Goal: Task Accomplishment & Management: Manage account settings

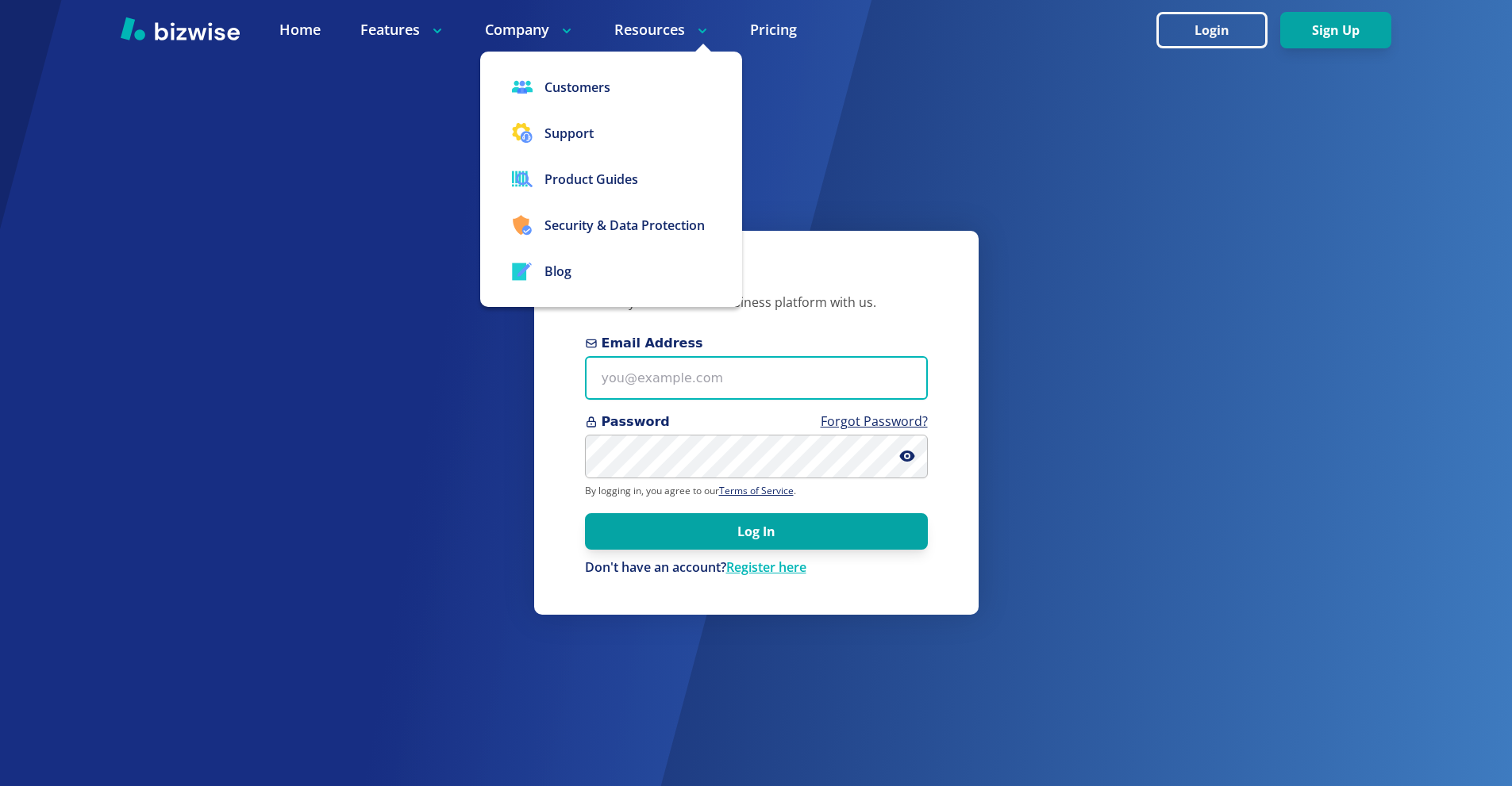
click at [701, 380] on input "Email Address" at bounding box center [756, 378] width 343 height 44
paste input "thomascarterone@gmail.com"
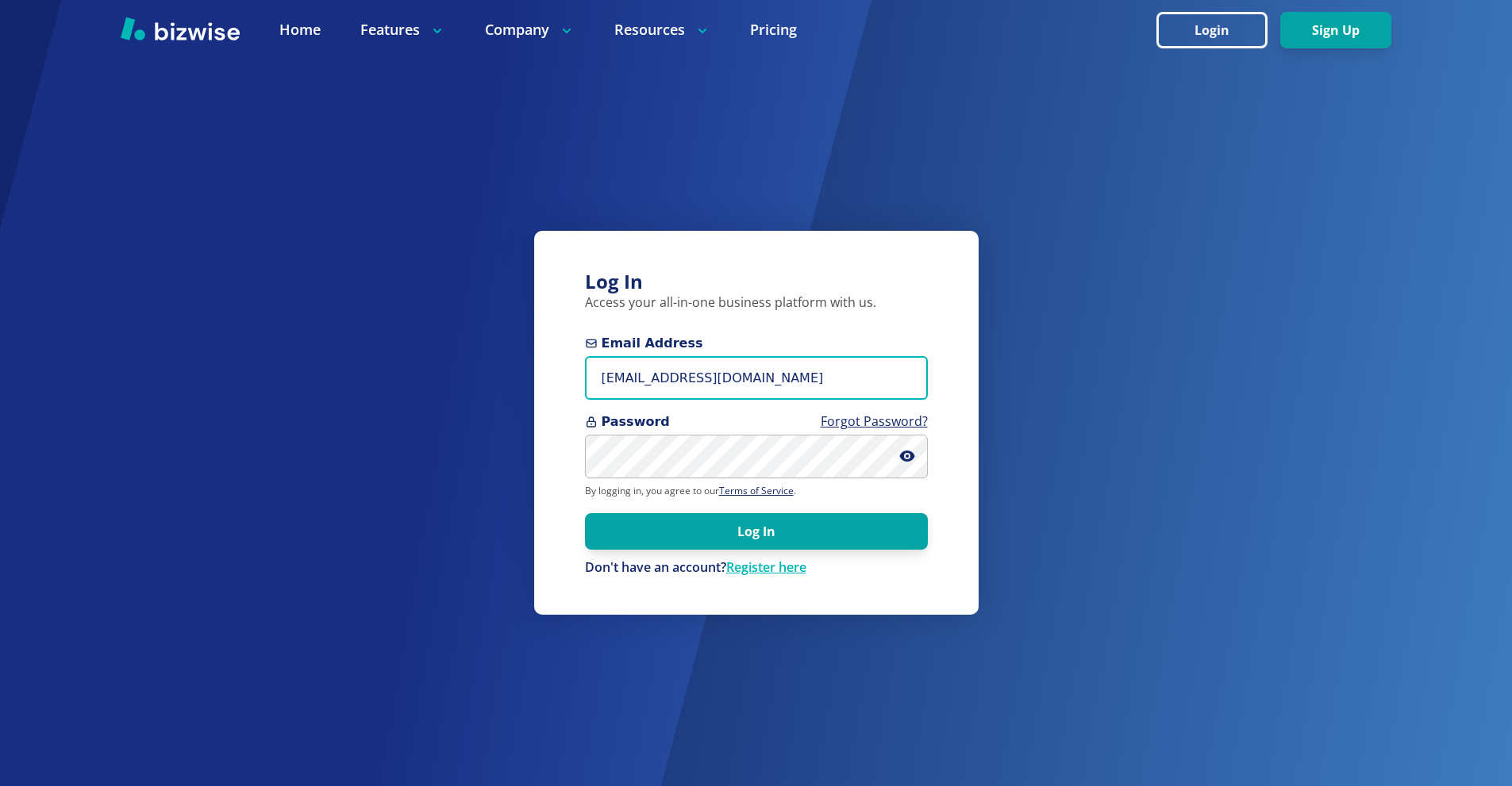
type input "thomascarterone@gmail.com"
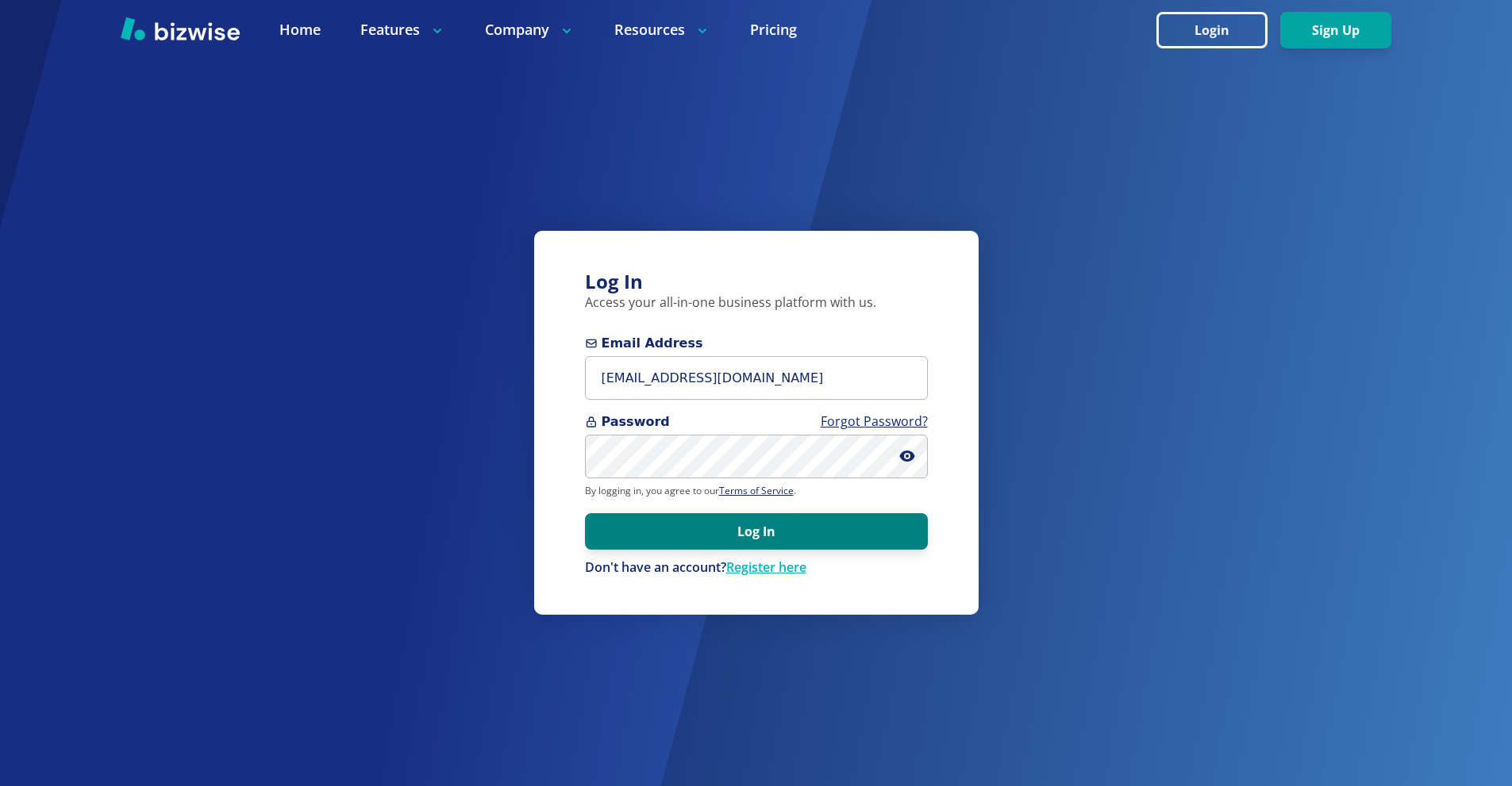
click at [730, 537] on button "Log In" at bounding box center [756, 531] width 343 height 37
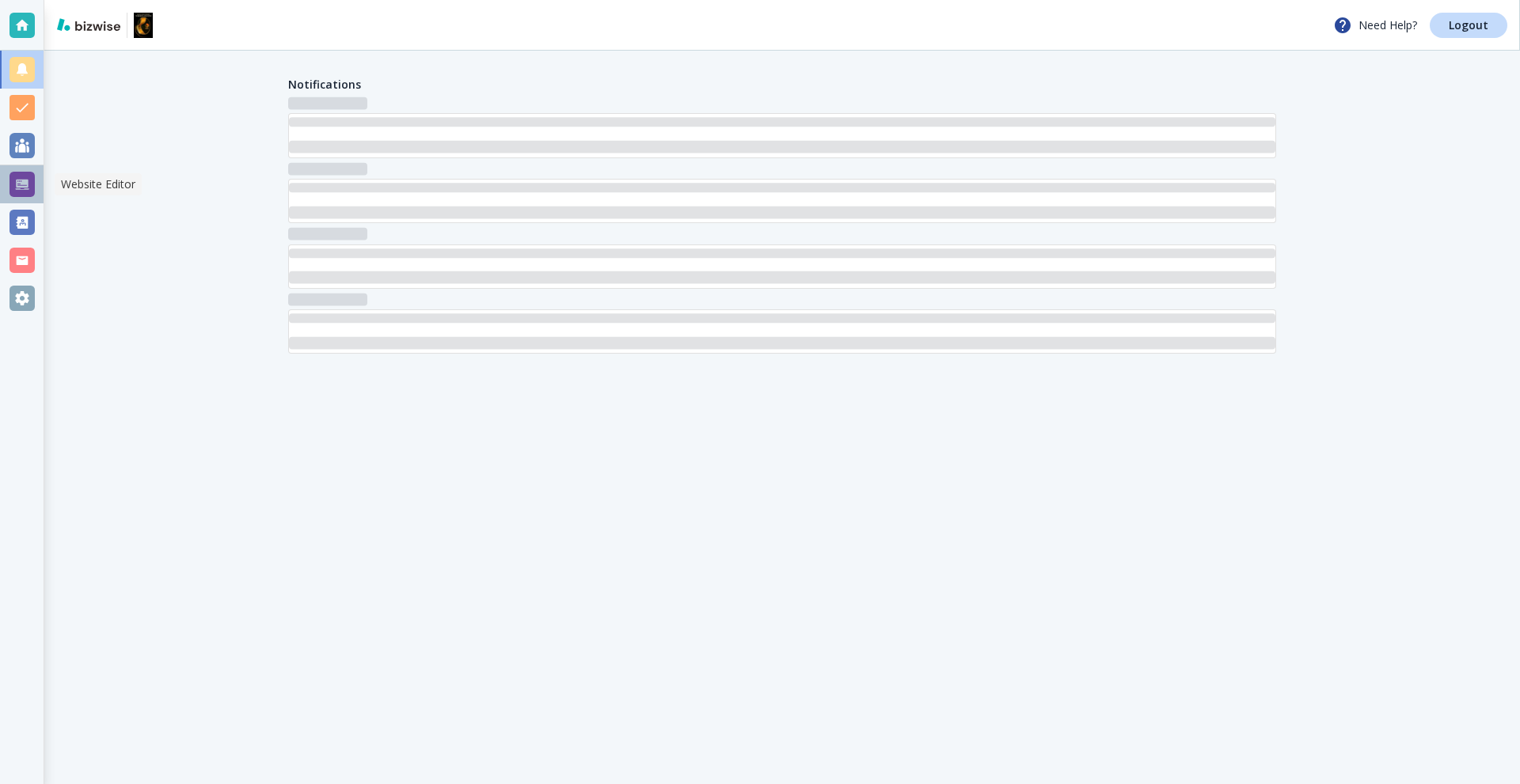
click at [22, 188] on div at bounding box center [22, 184] width 25 height 25
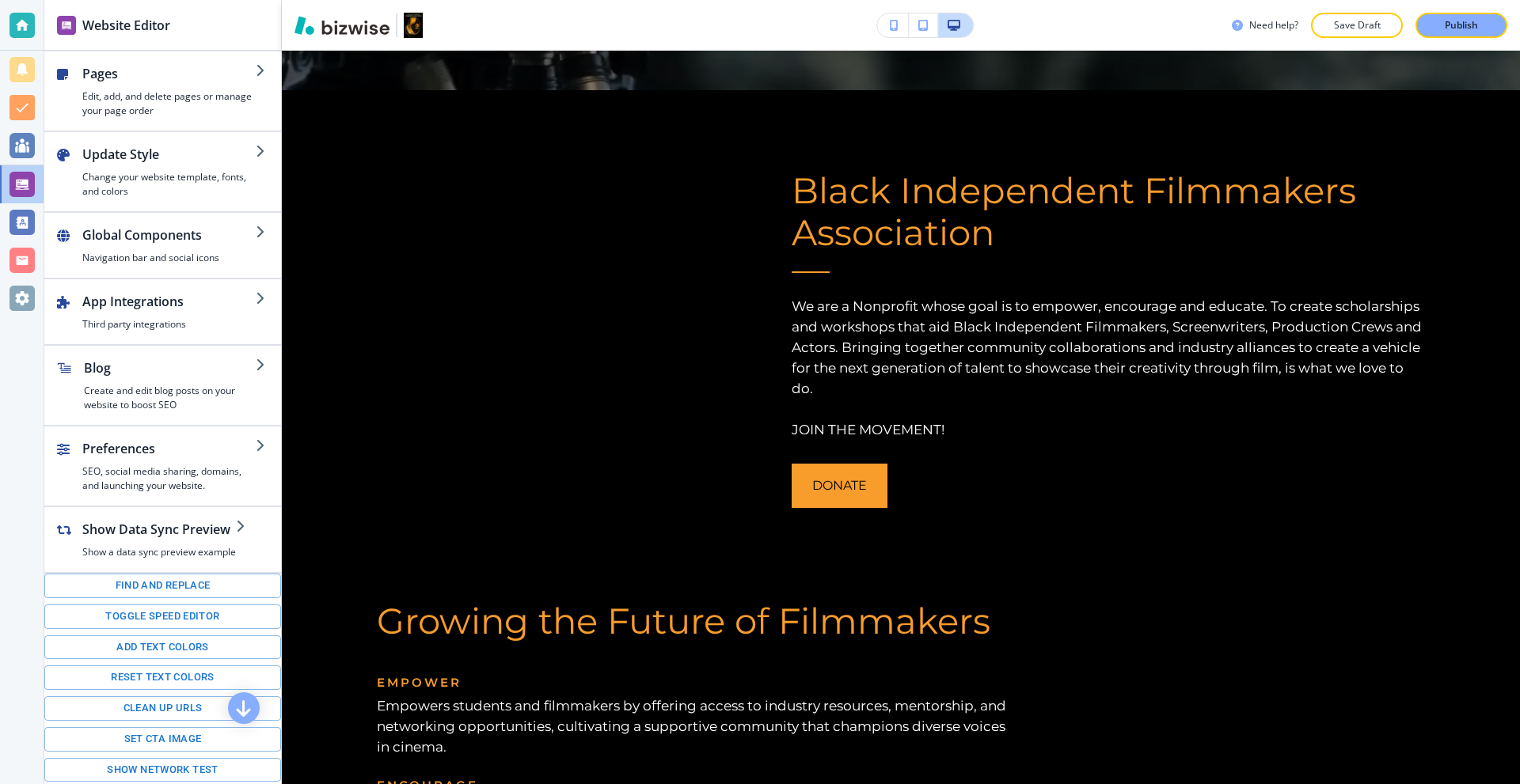
scroll to position [717, 0]
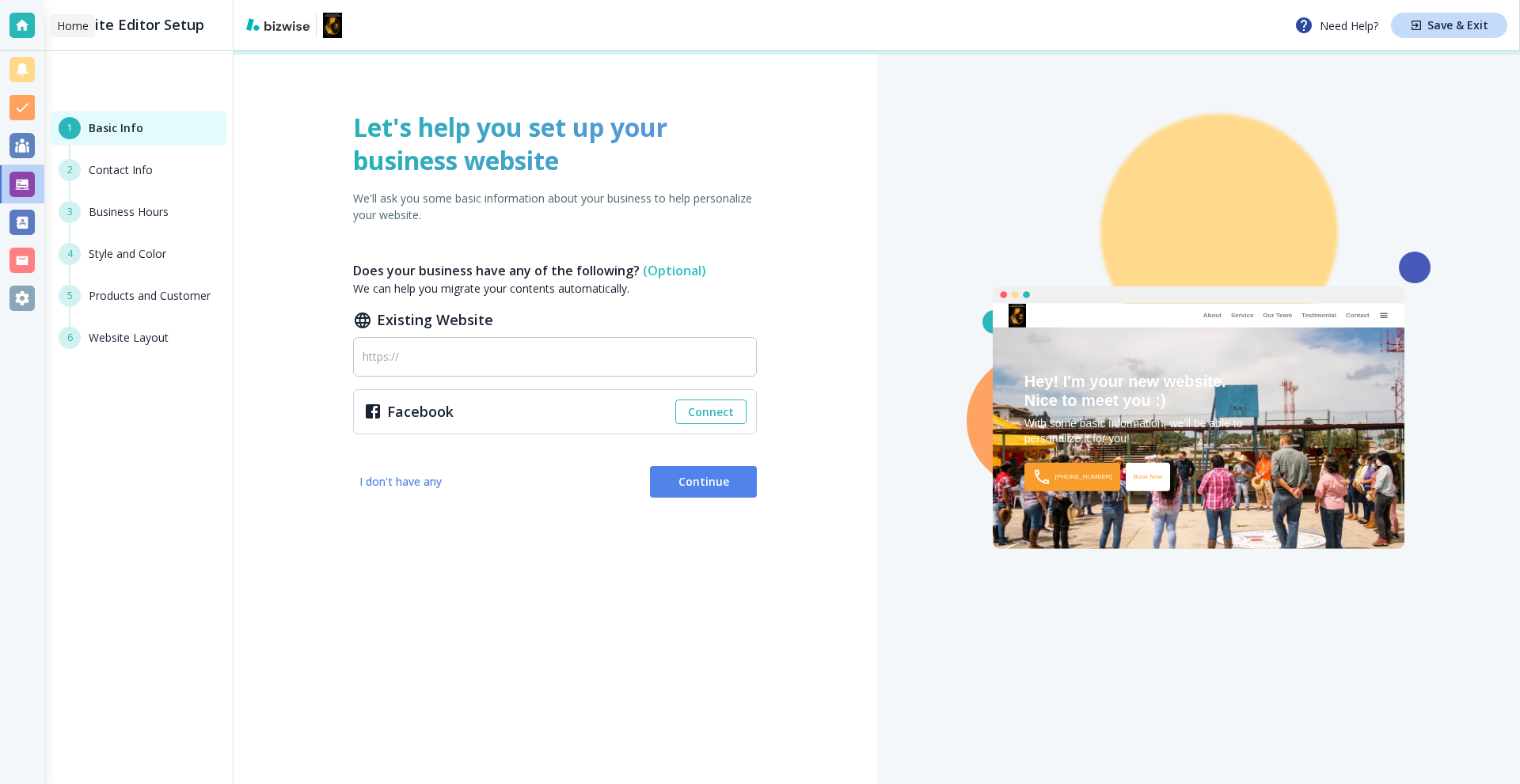
click at [31, 27] on div at bounding box center [22, 25] width 25 height 25
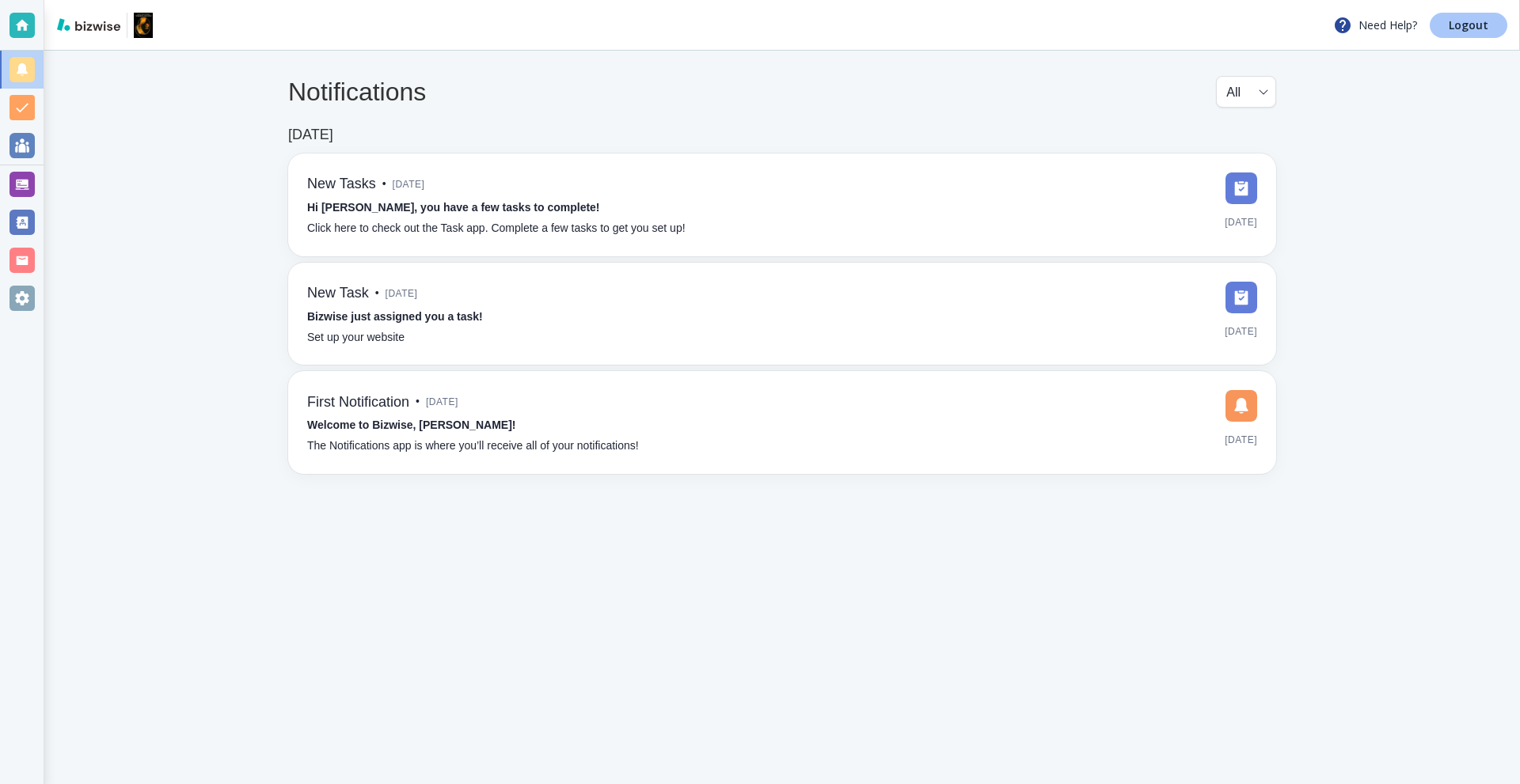
click at [1467, 24] on p "Logout" at bounding box center [1468, 25] width 40 height 11
